Goal: Task Accomplishment & Management: Manage account settings

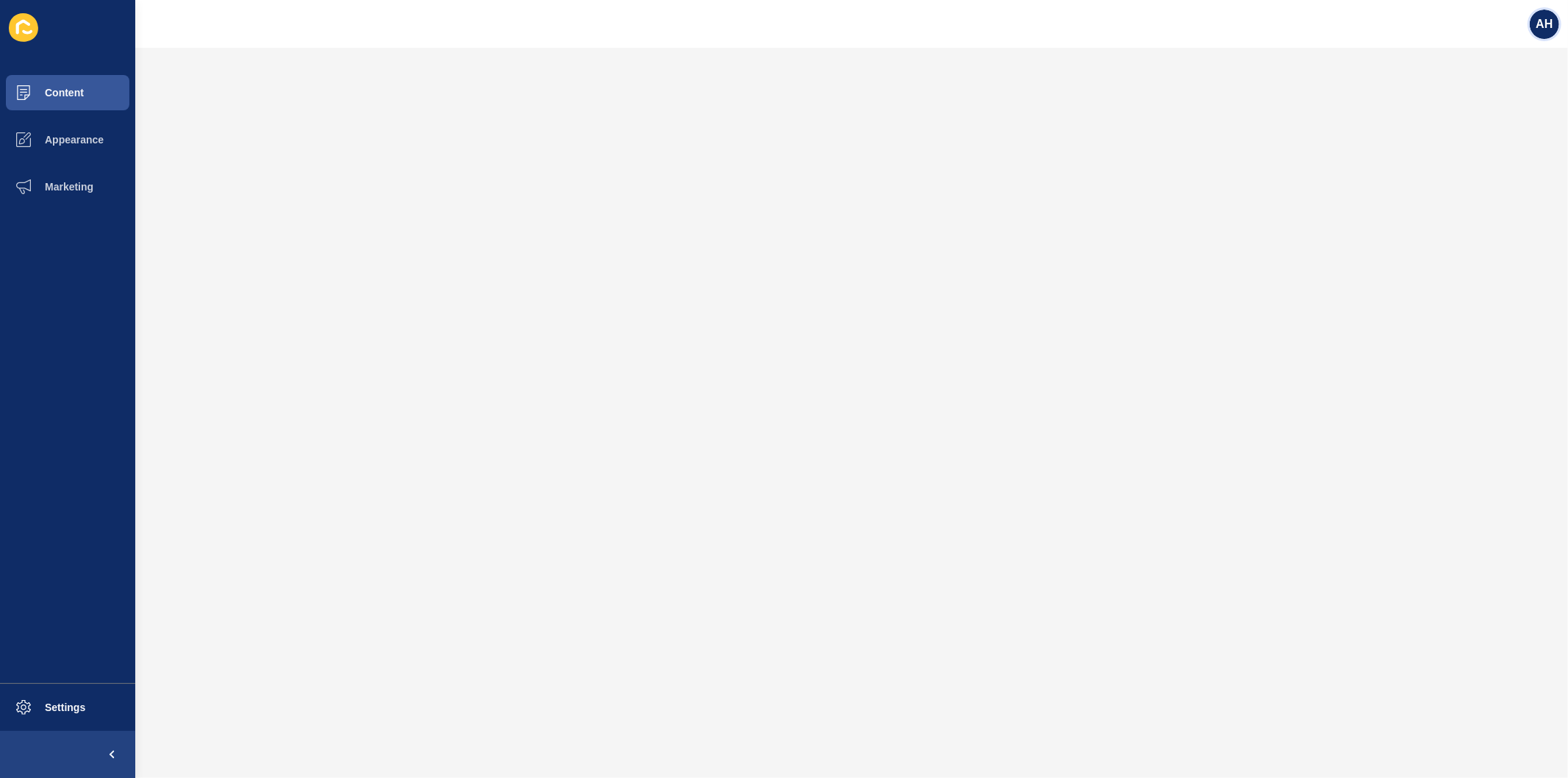
click at [1553, 19] on span "AH" at bounding box center [1544, 25] width 17 height 15
click at [1482, 127] on link "Logout" at bounding box center [1510, 122] width 108 height 32
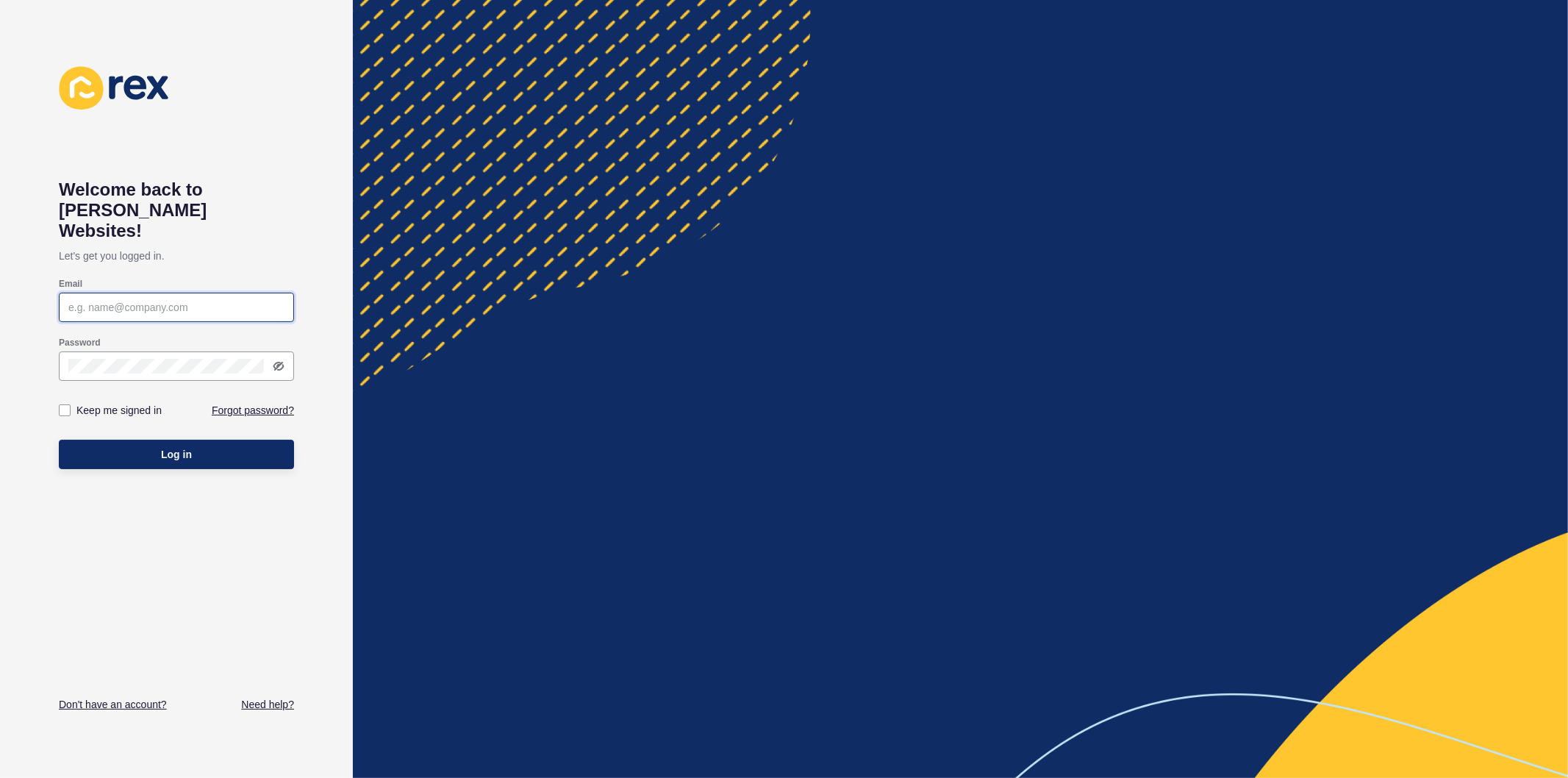
type input "[PERSON_NAME][EMAIL_ADDRESS][PERSON_NAME][DOMAIN_NAME]"
click at [63, 405] on label at bounding box center [65, 411] width 12 height 12
click at [63, 406] on input "Keep me signed in" at bounding box center [66, 411] width 10 height 10
checkbox input "true"
click at [124, 440] on button "Log in" at bounding box center [177, 454] width 235 height 29
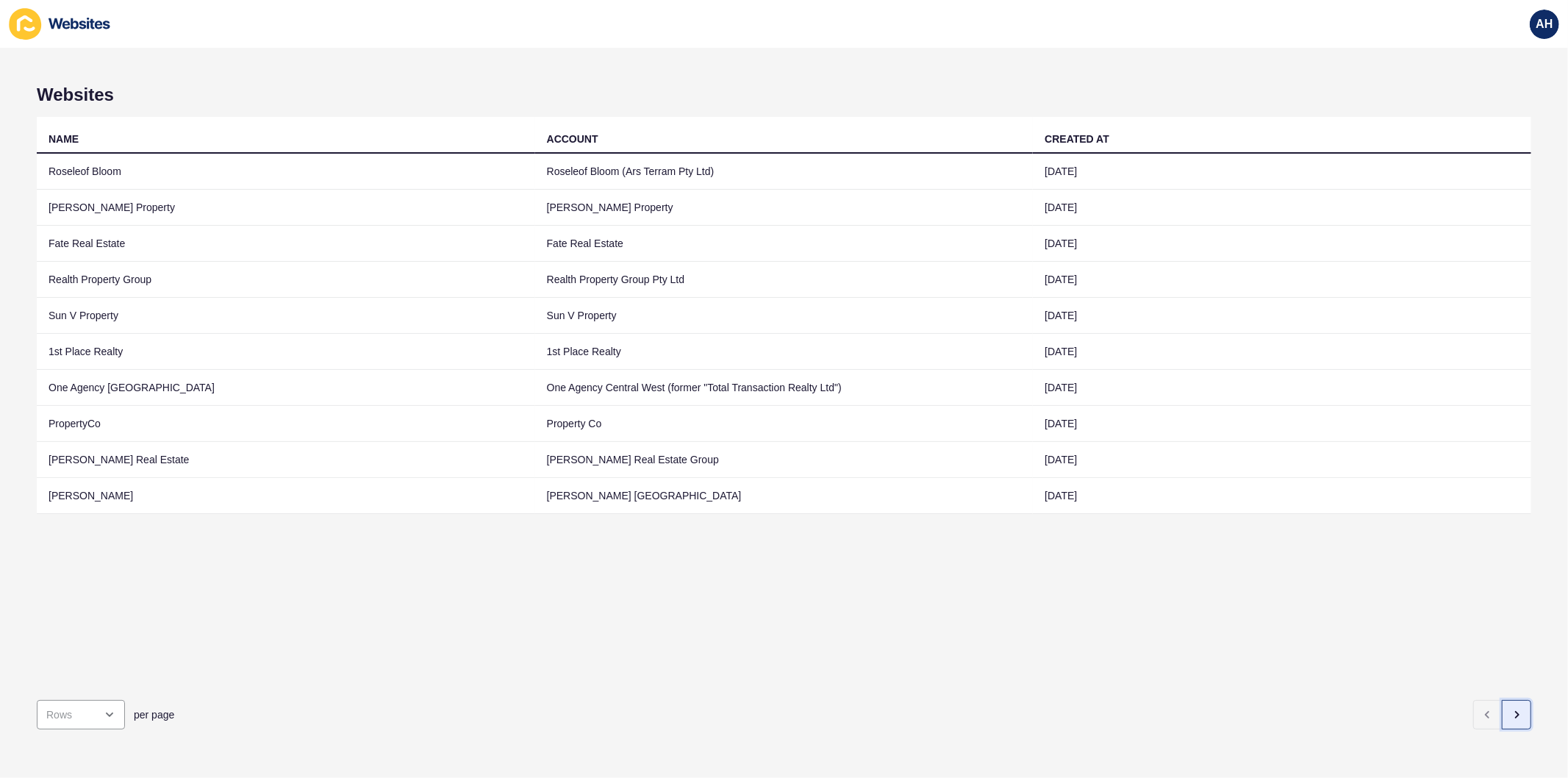
click at [1508, 711] on button "button" at bounding box center [1516, 714] width 29 height 29
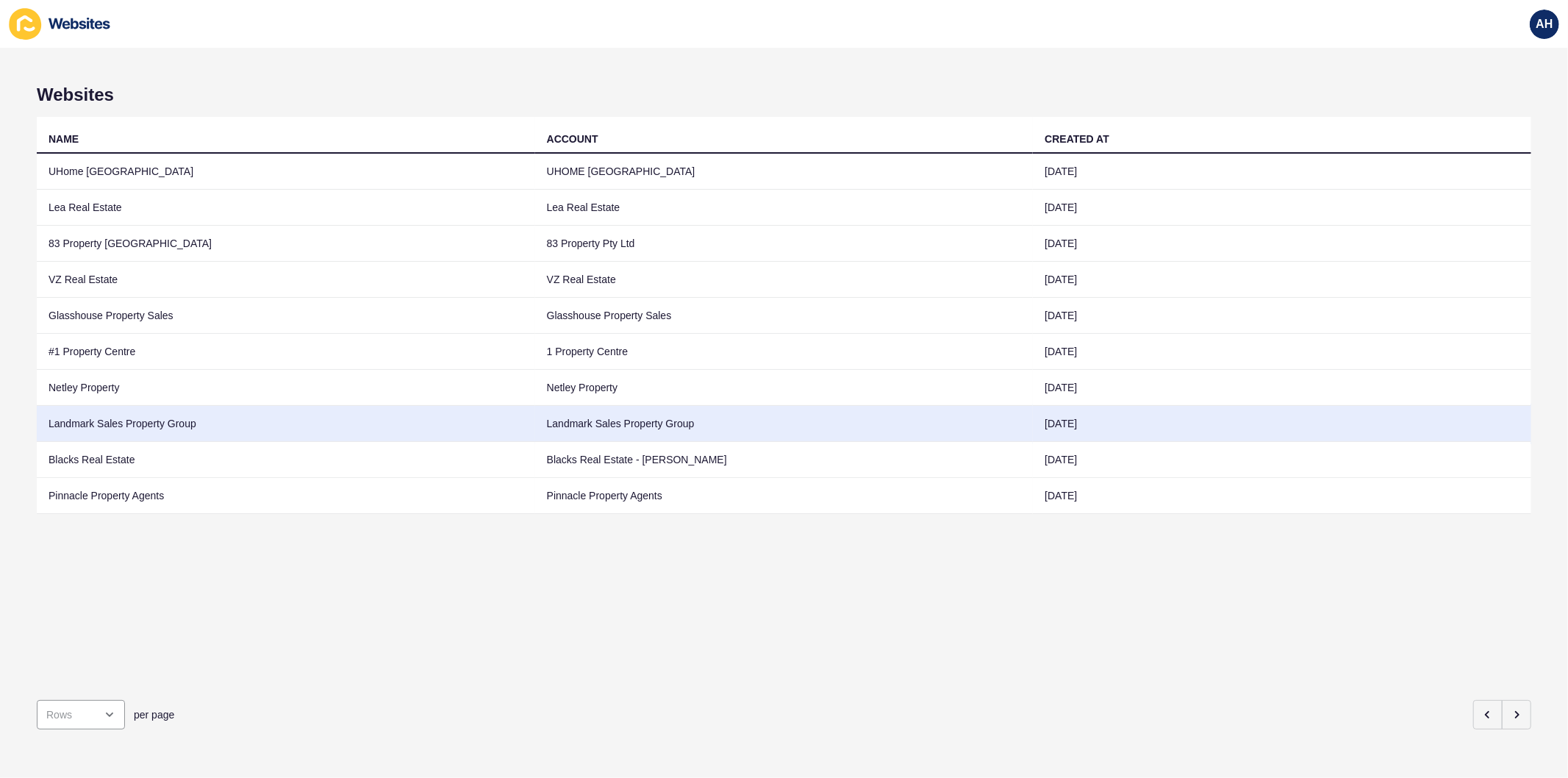
click at [596, 411] on td "Landmark Sales Property Group" at bounding box center [784, 424] width 498 height 36
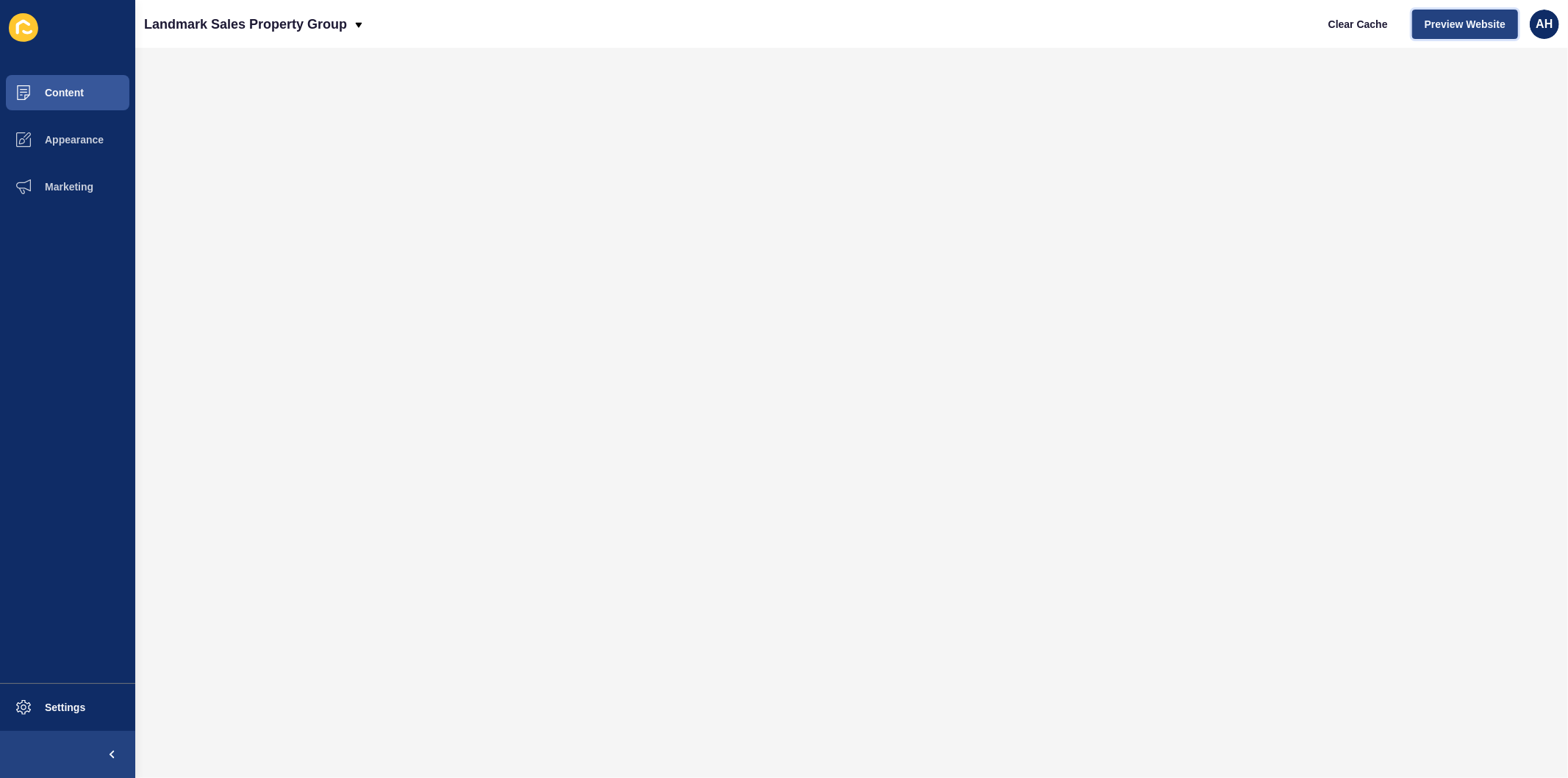
click at [1447, 19] on span "Preview Website" at bounding box center [1465, 25] width 81 height 15
click at [73, 151] on button "Appearance" at bounding box center [67, 139] width 136 height 47
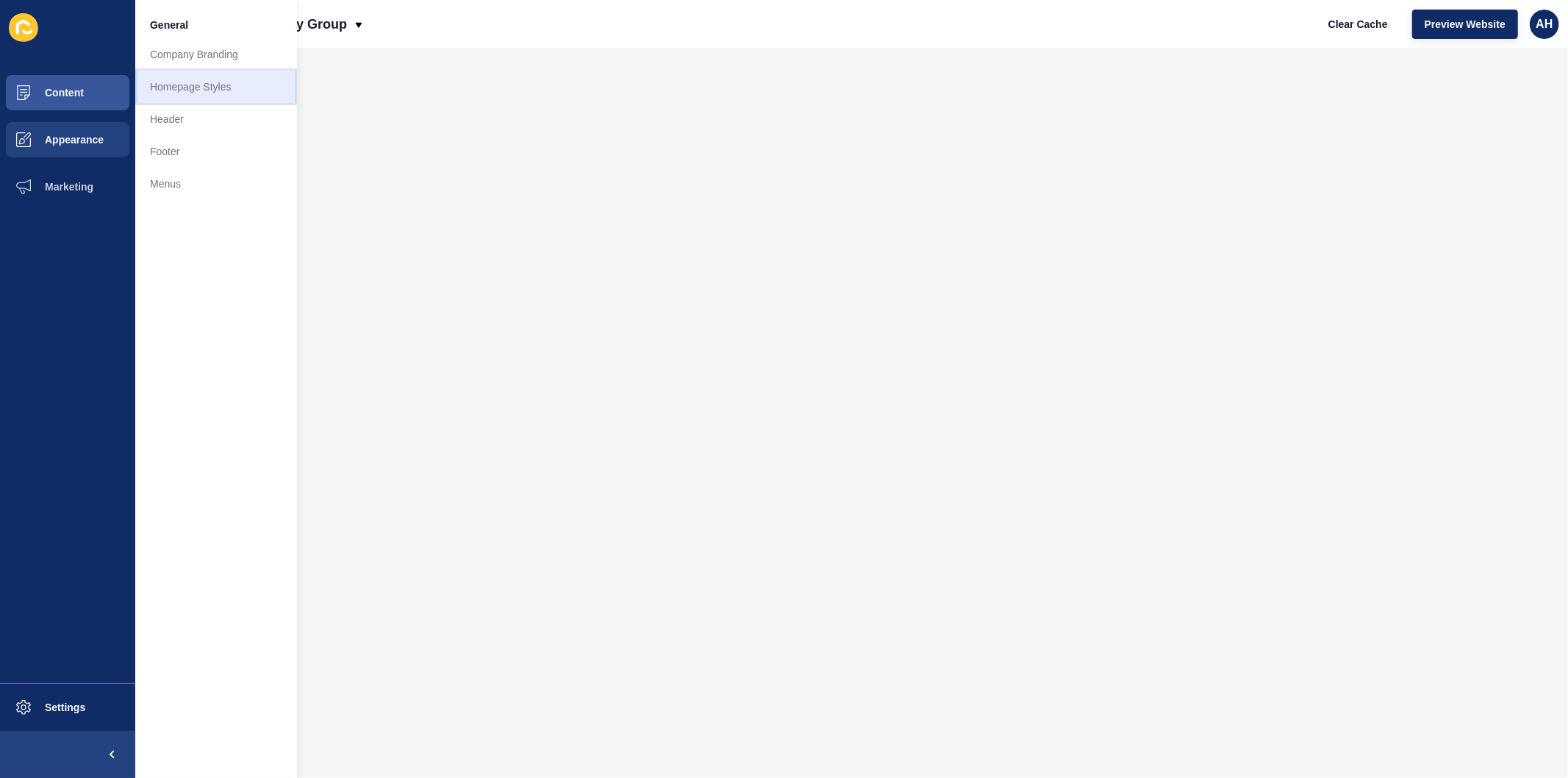
click at [216, 89] on link "Homepage Styles" at bounding box center [217, 86] width 162 height 32
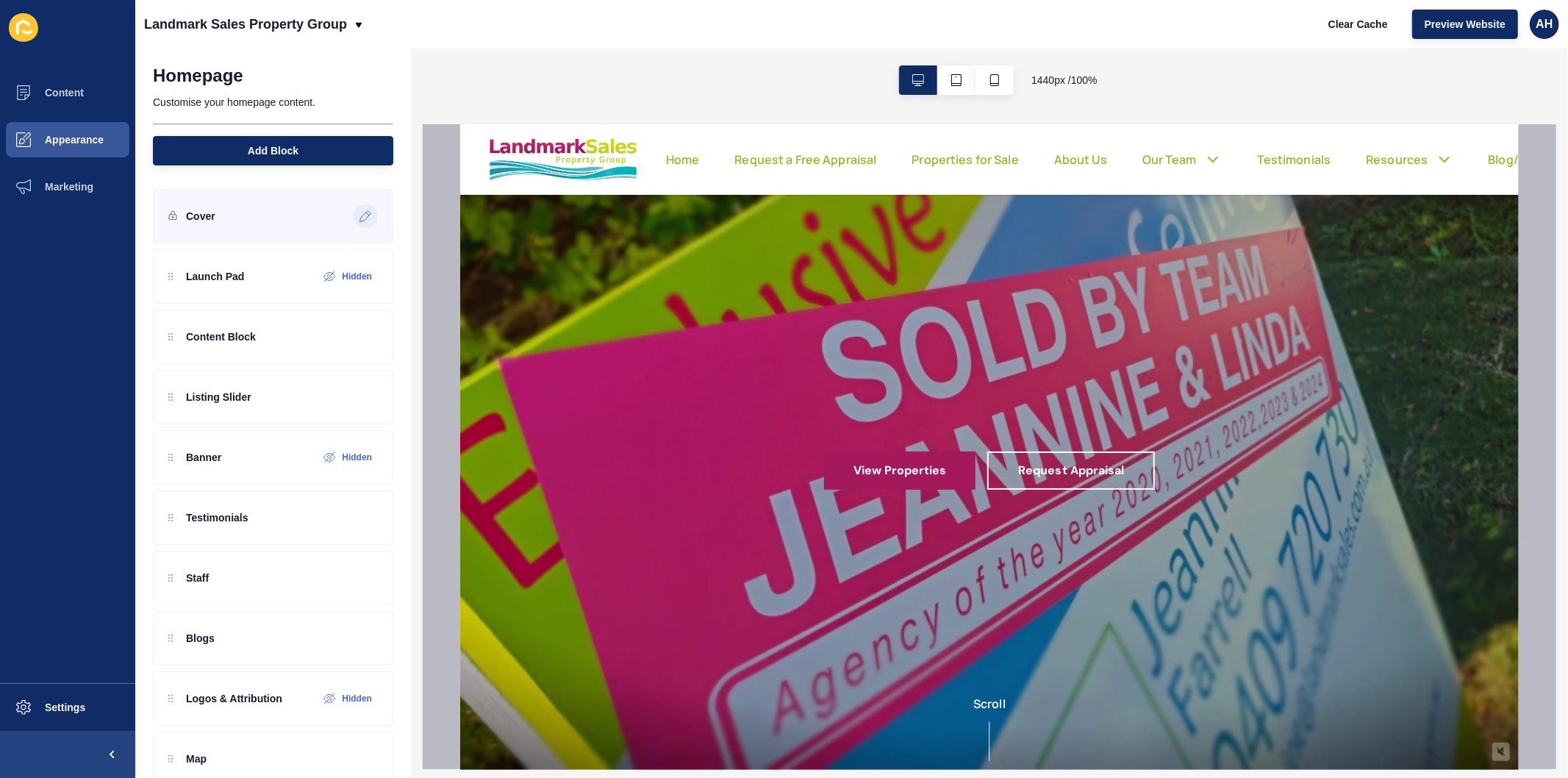
click at [360, 217] on icon at bounding box center [366, 217] width 13 height 12
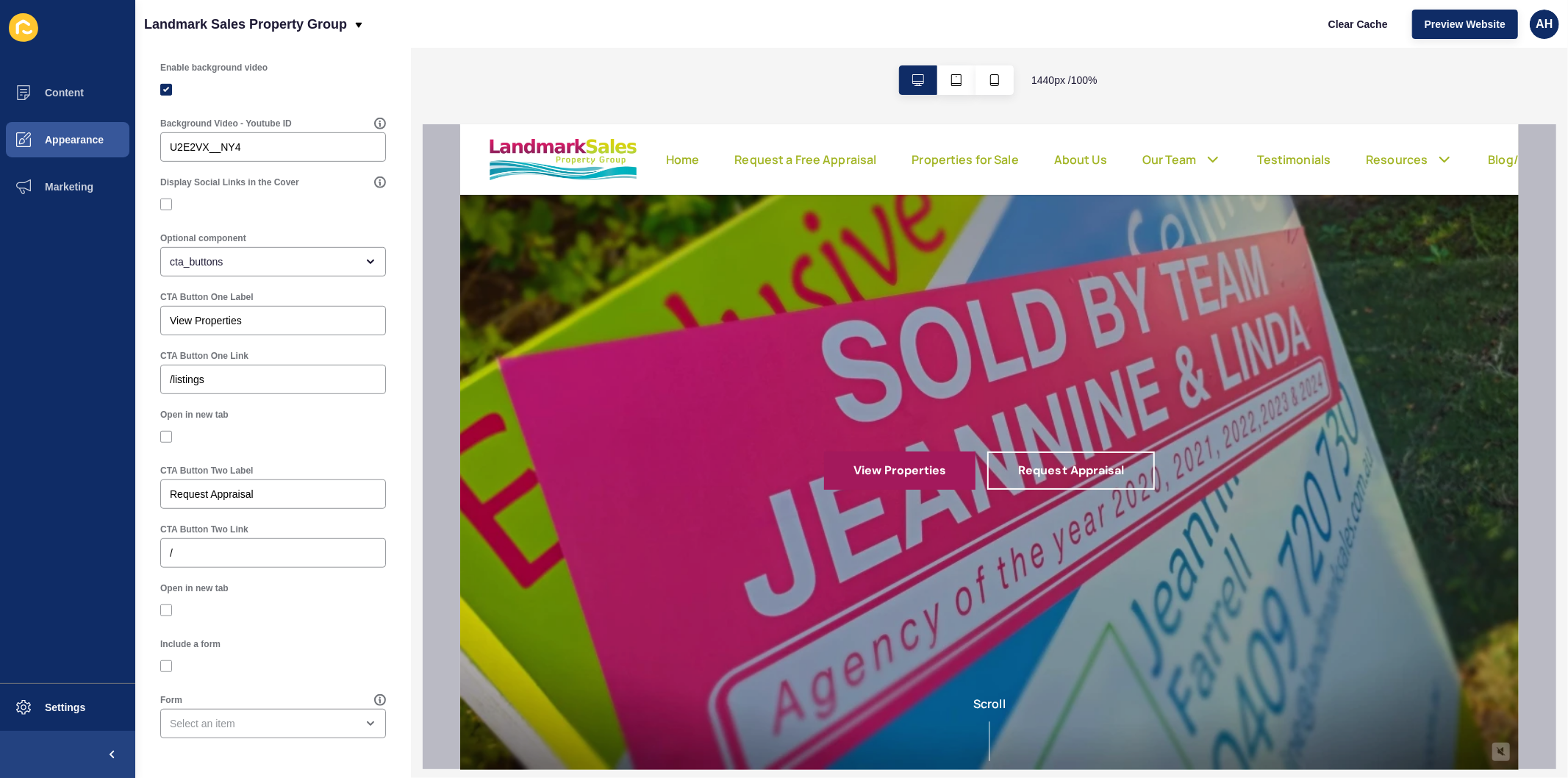
scroll to position [609, 0]
click at [258, 558] on input "/" at bounding box center [273, 553] width 207 height 15
paste input "[URL][DOMAIN_NAME]"
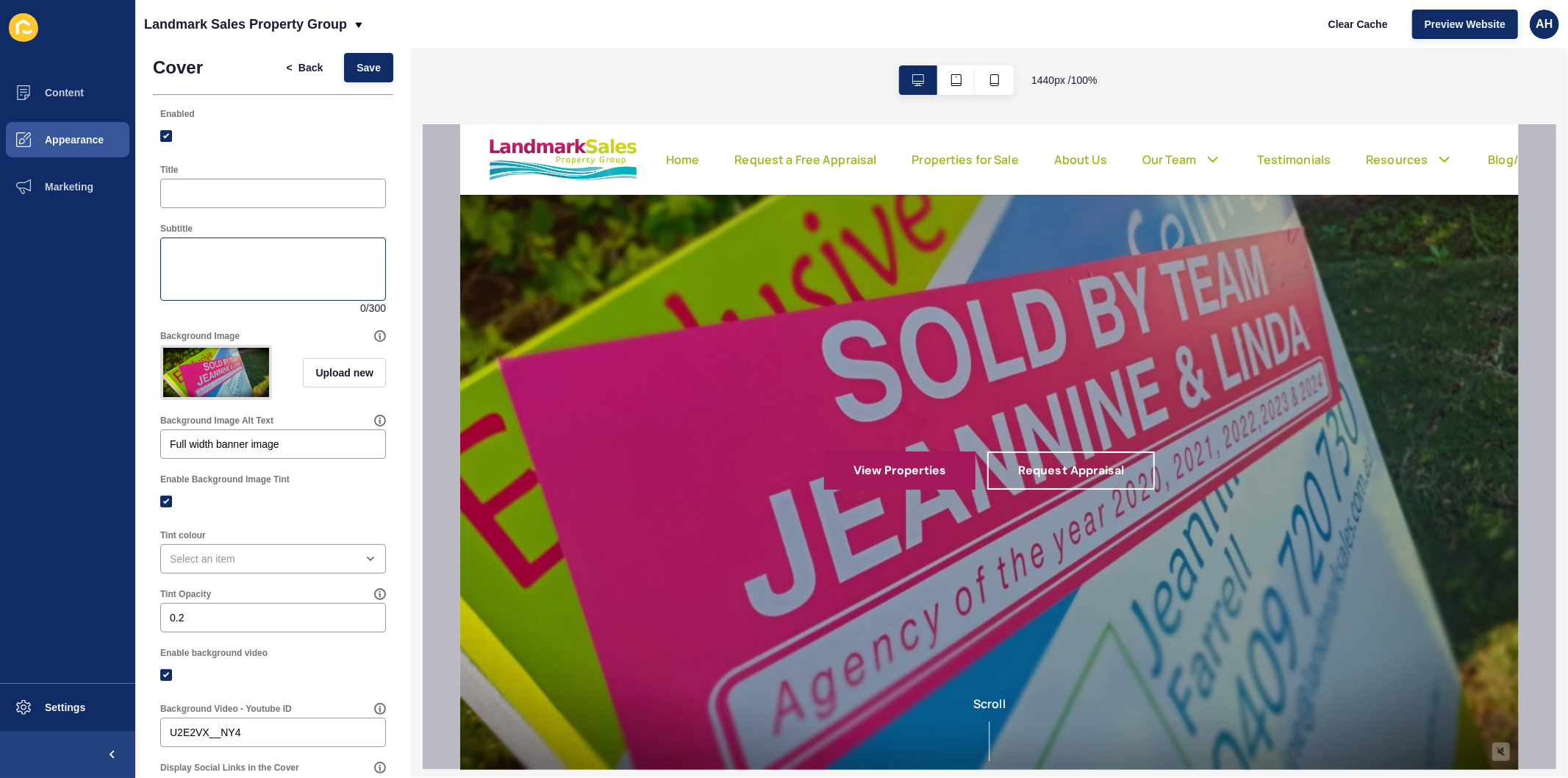
scroll to position [0, 0]
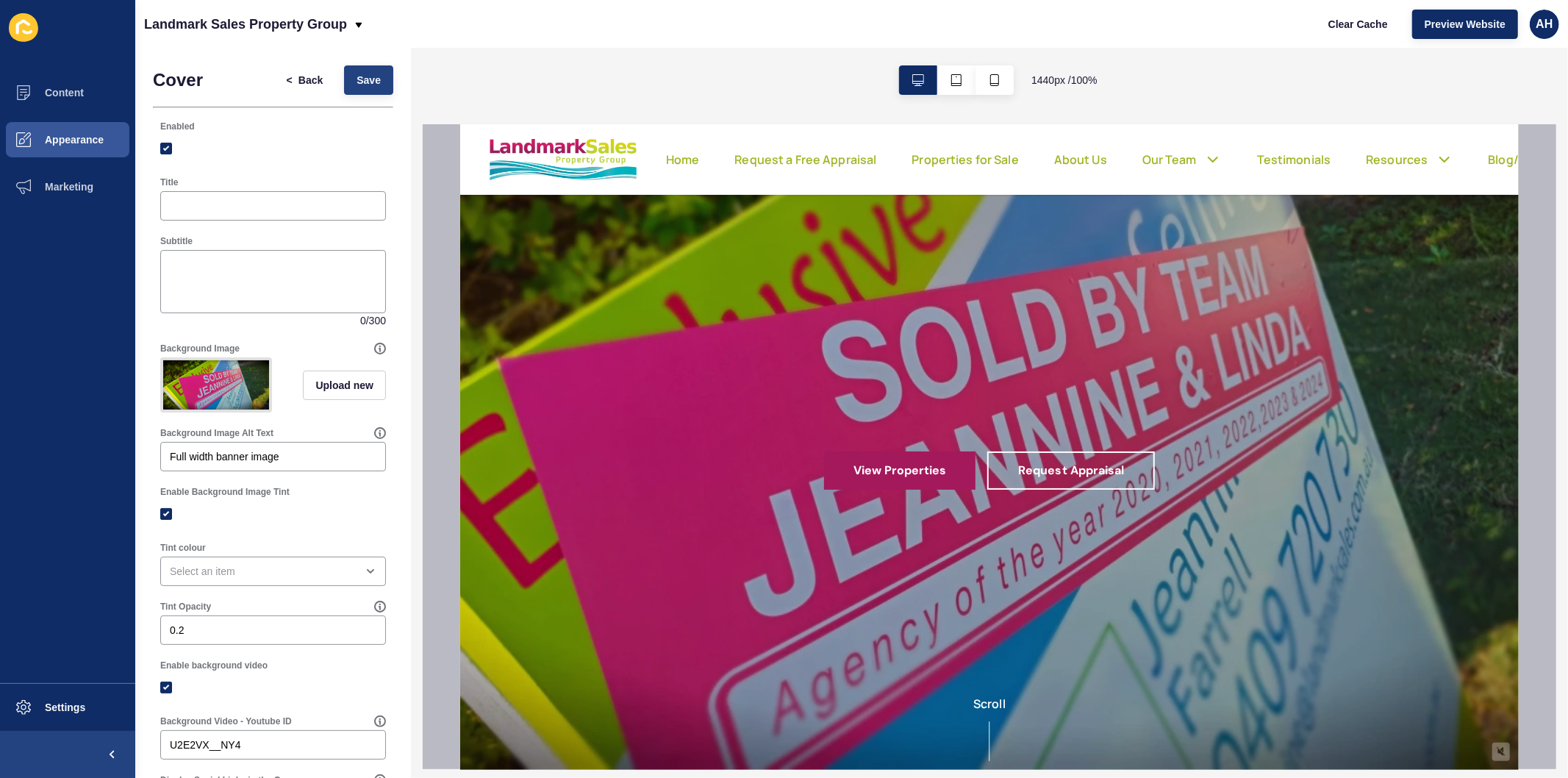
type input "[URL][DOMAIN_NAME]"
click at [357, 81] on span "Save" at bounding box center [369, 80] width 24 height 15
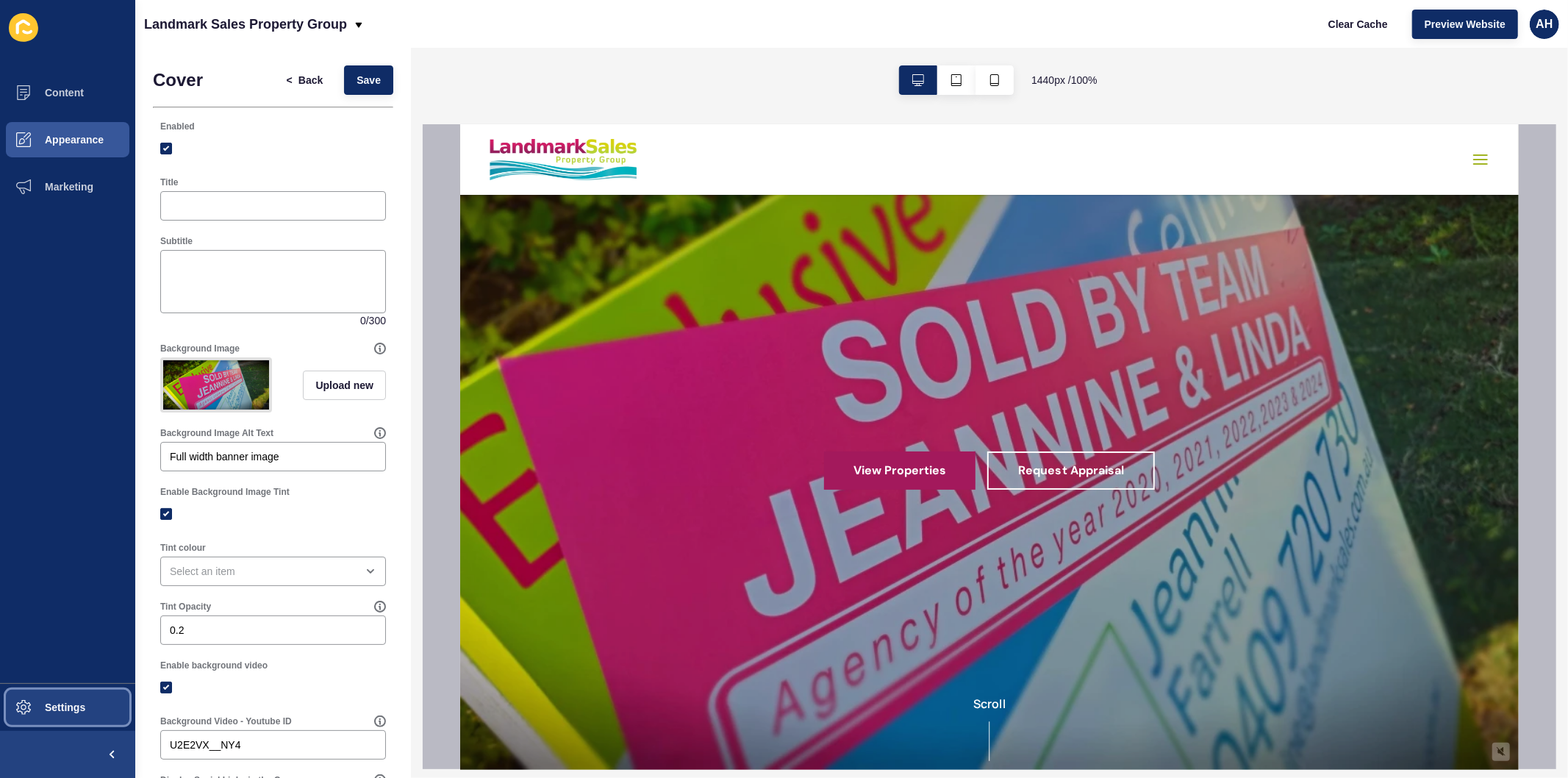
click at [67, 714] on span "Settings" at bounding box center [41, 708] width 88 height 12
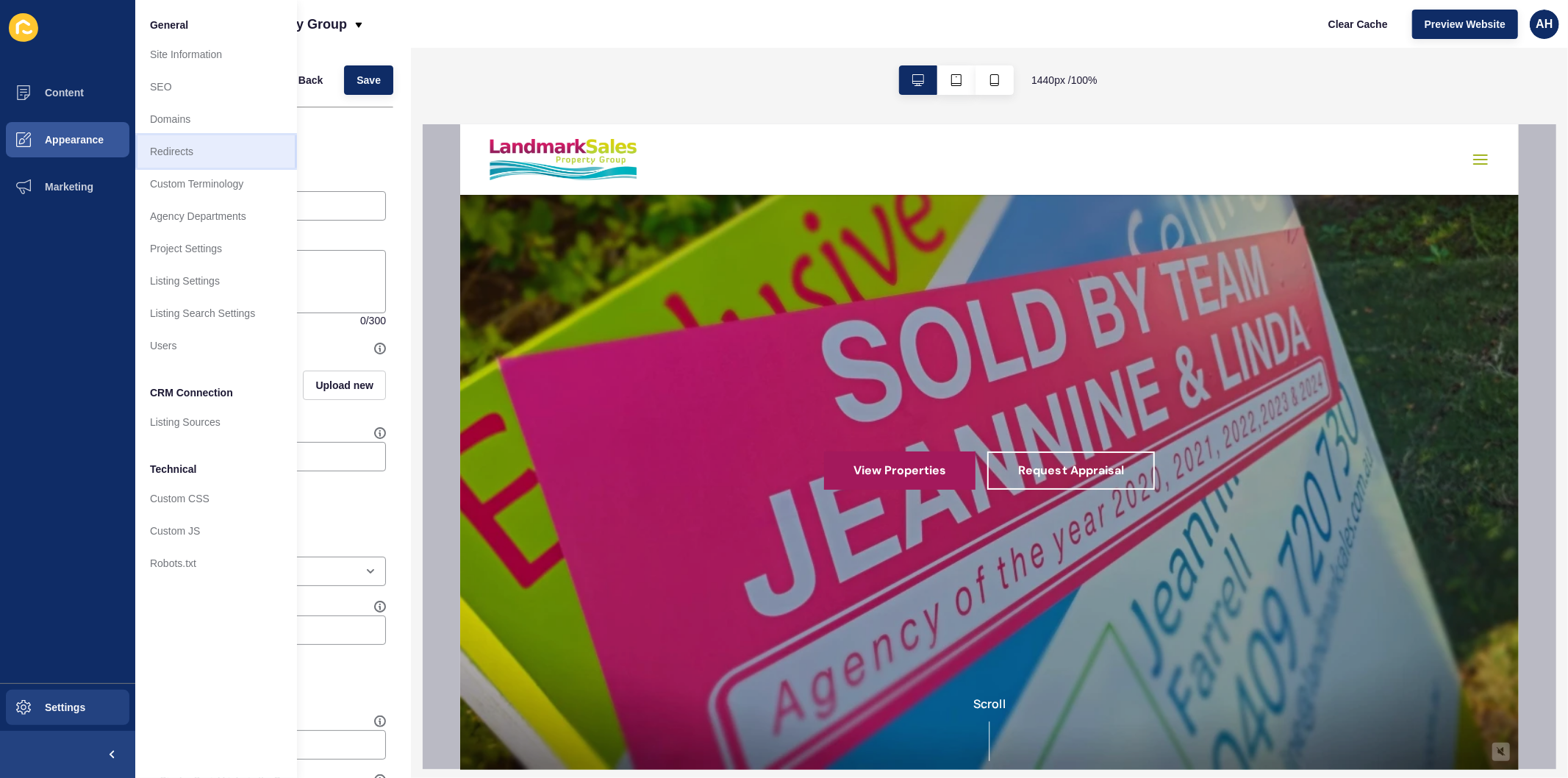
click at [182, 141] on link "Redirects" at bounding box center [217, 151] width 162 height 32
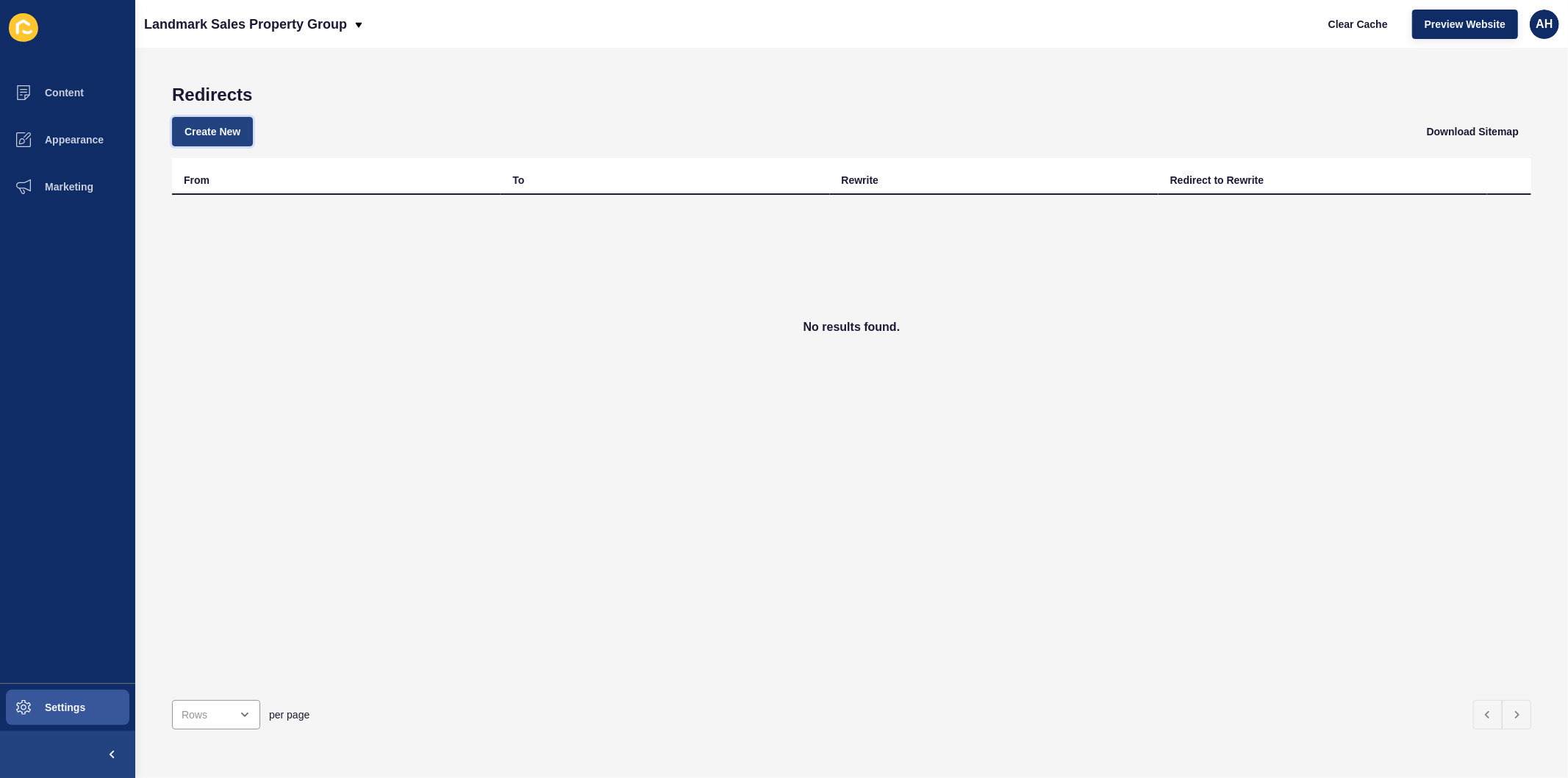
click at [215, 138] on span "Create New" at bounding box center [212, 132] width 56 height 15
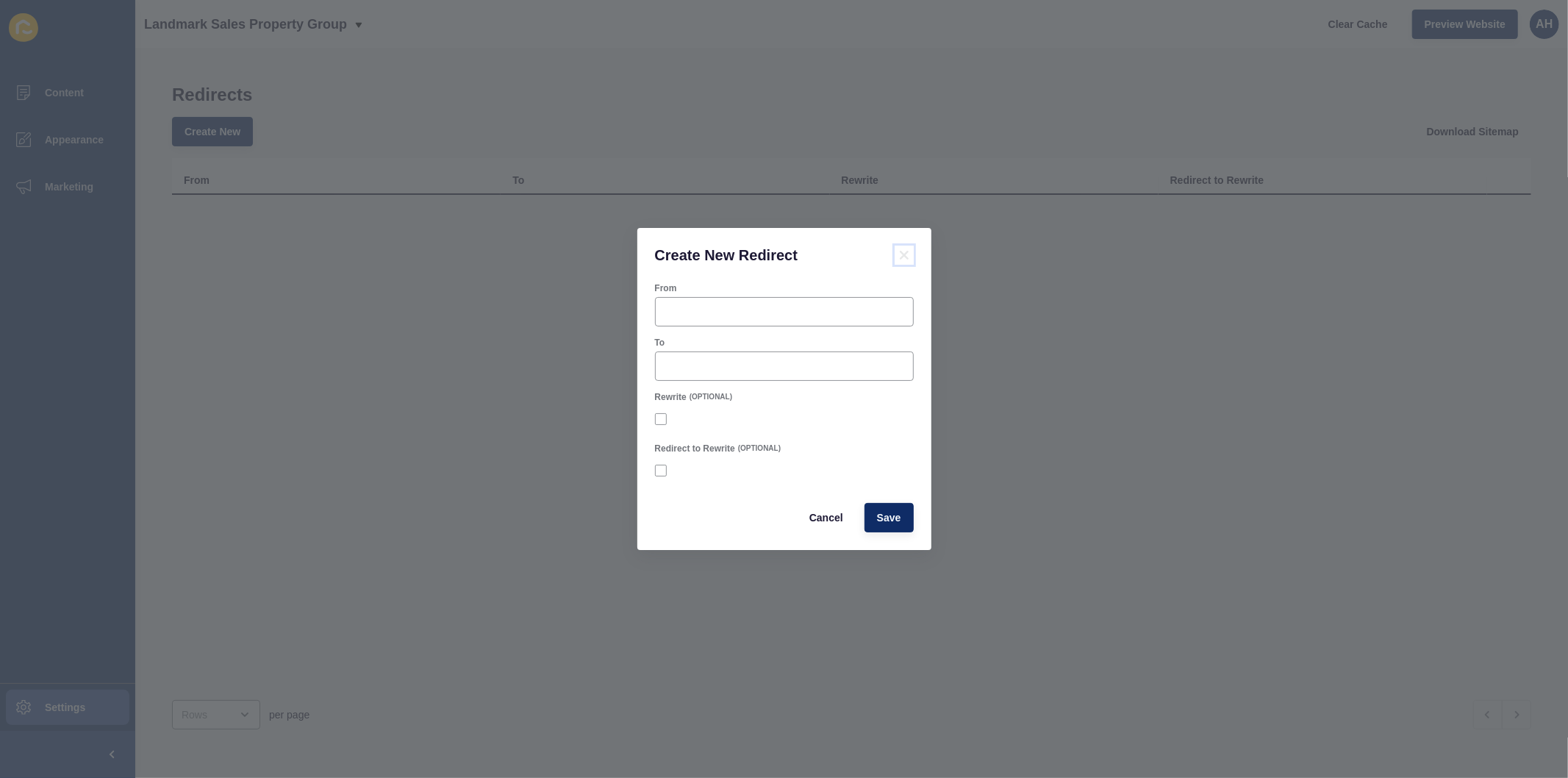
click at [903, 255] on icon at bounding box center [903, 256] width 9 height 9
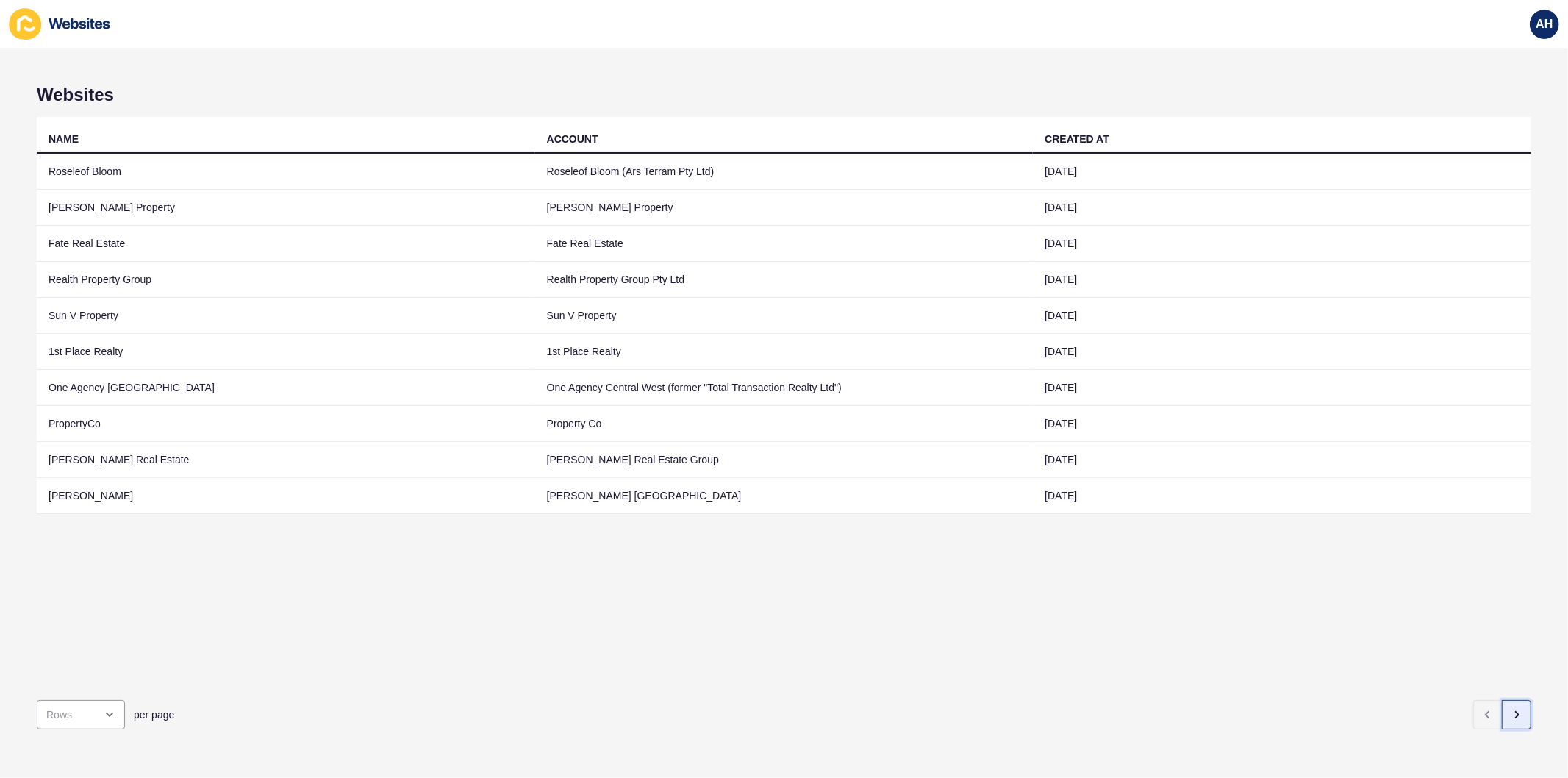
click at [1511, 709] on icon "button" at bounding box center [1517, 715] width 12 height 12
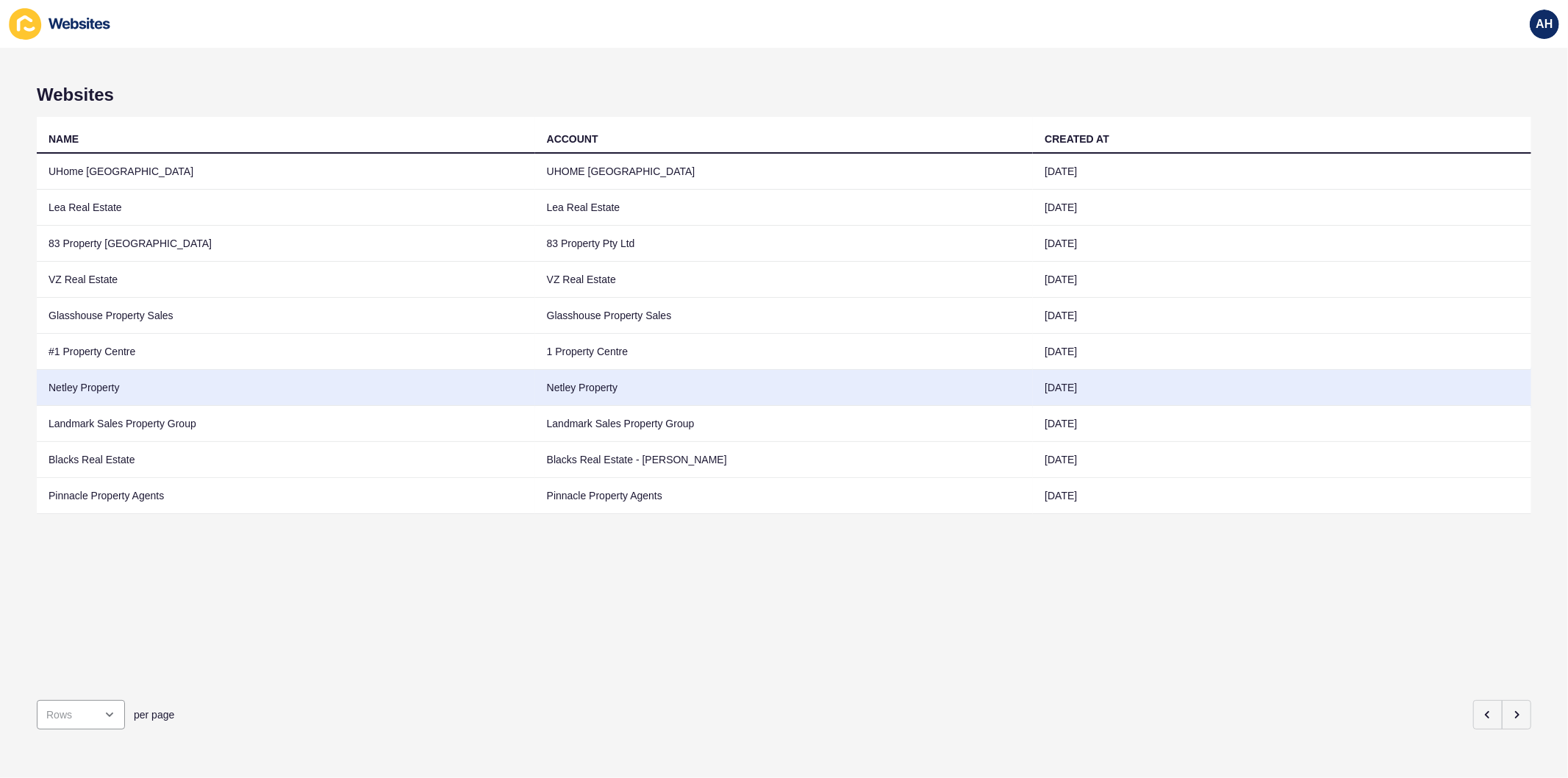
click at [730, 393] on td "Netley Property" at bounding box center [784, 388] width 498 height 36
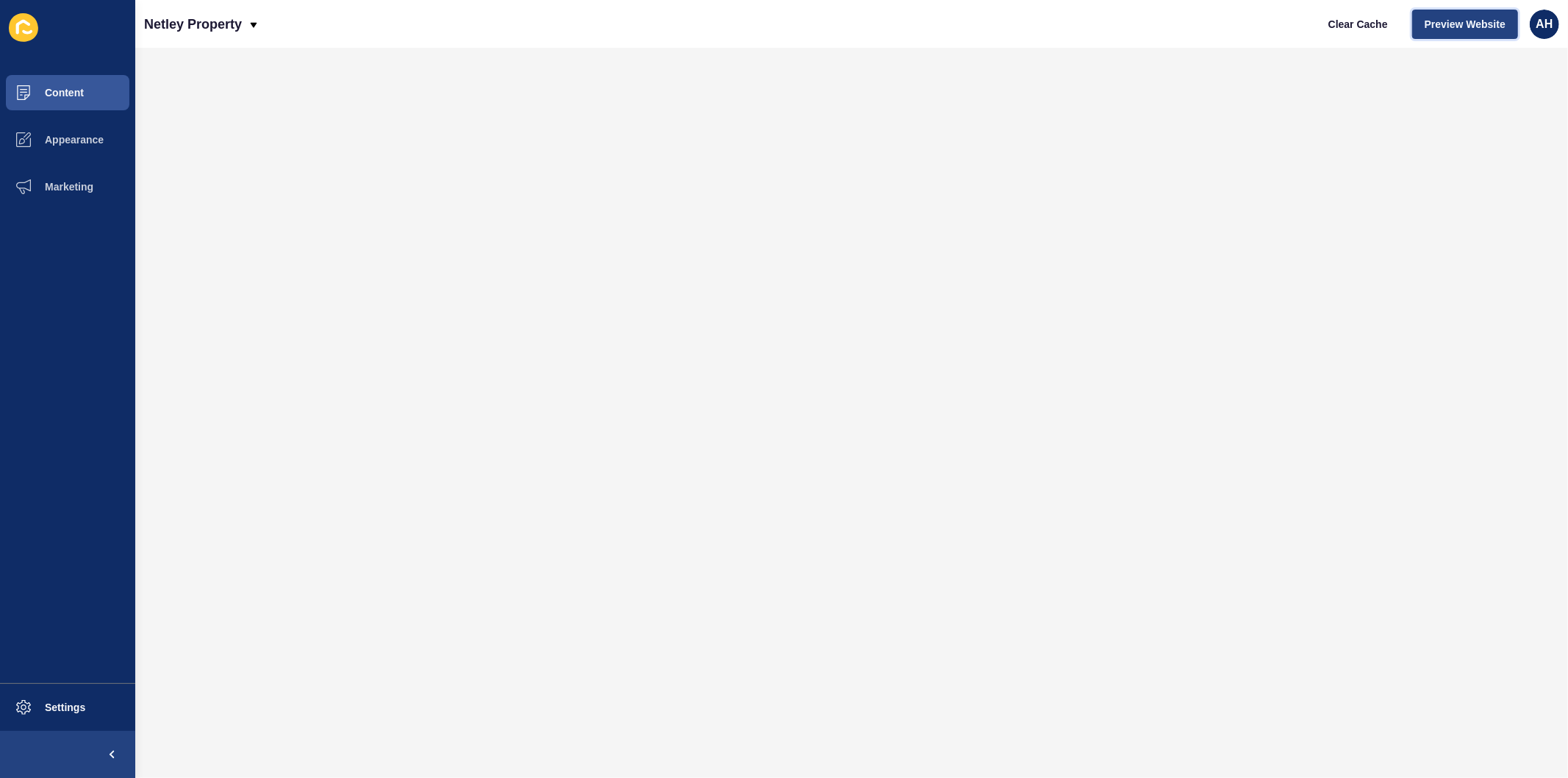
click at [1487, 22] on span "Preview Website" at bounding box center [1465, 25] width 81 height 15
click at [84, 86] on button "Content" at bounding box center [67, 92] width 136 height 47
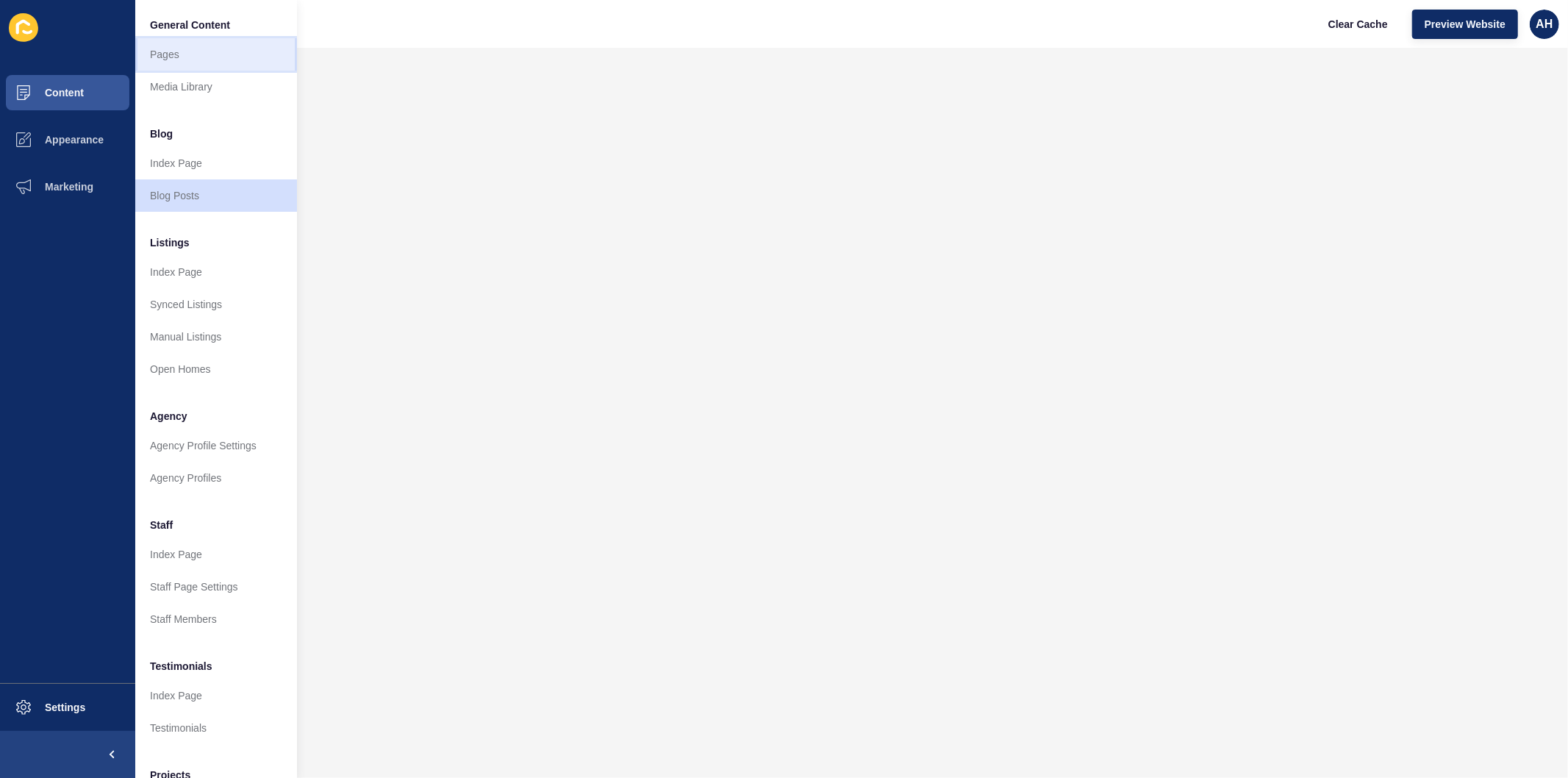
click at [165, 44] on link "Pages" at bounding box center [217, 54] width 162 height 32
